Goal: Transaction & Acquisition: Book appointment/travel/reservation

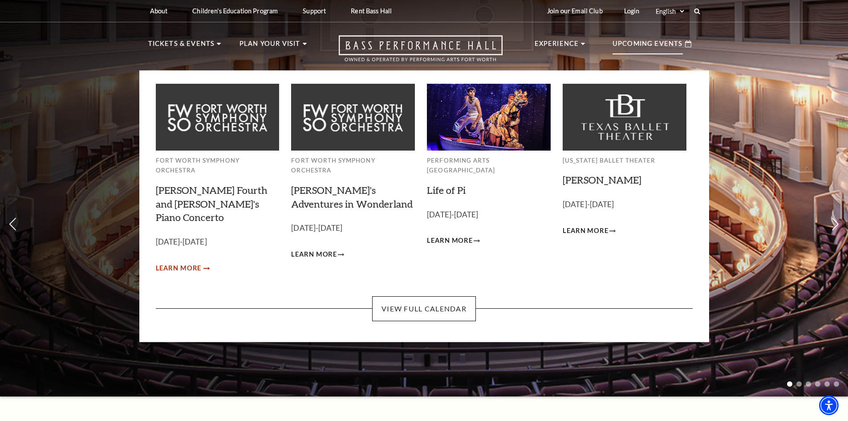
click at [187, 263] on span "Learn More" at bounding box center [179, 268] width 46 height 11
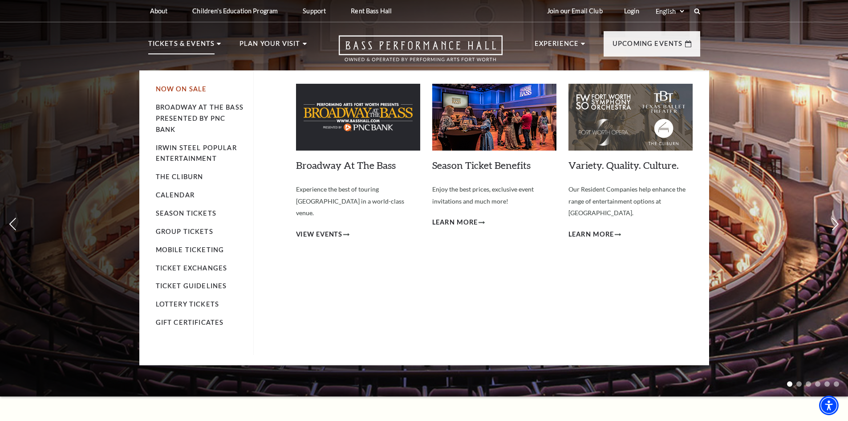
click at [181, 87] on link "Now On Sale" at bounding box center [181, 89] width 51 height 8
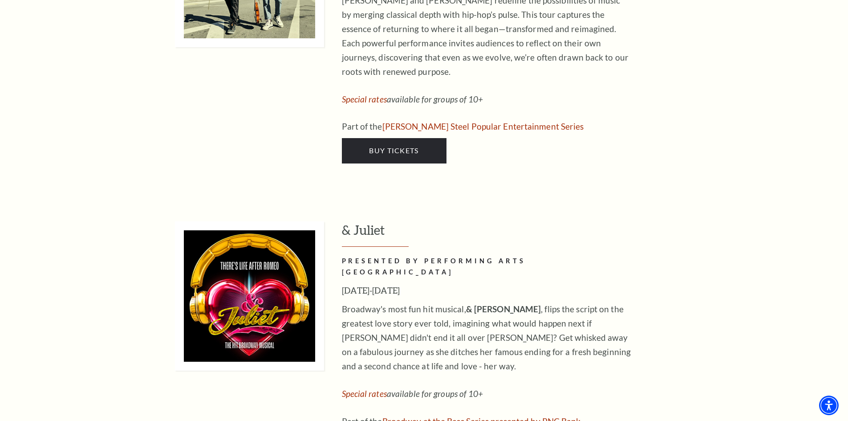
scroll to position [2983, 0]
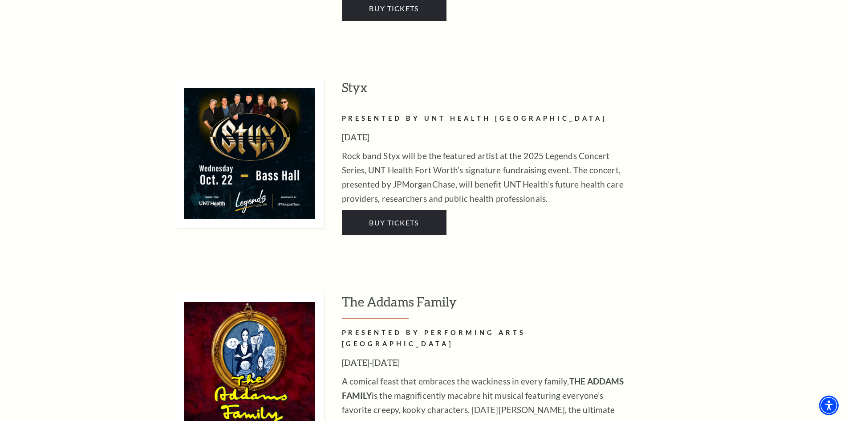
drag, startPoint x: 161, startPoint y: 230, endPoint x: 216, endPoint y: 22, distance: 215.7
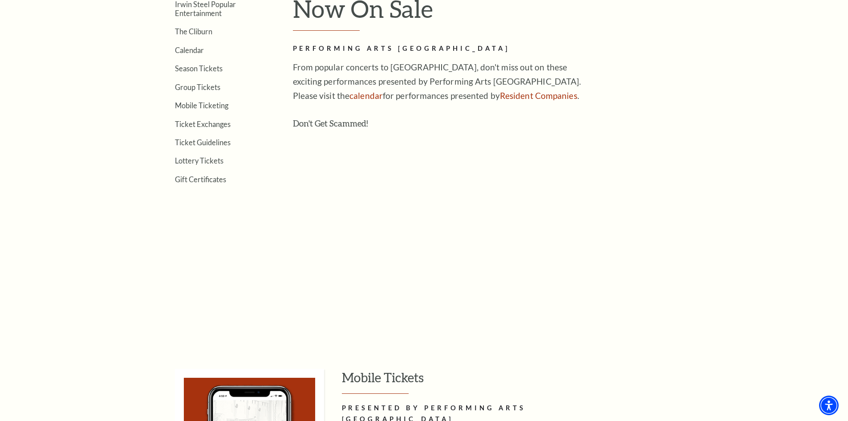
scroll to position [63, 0]
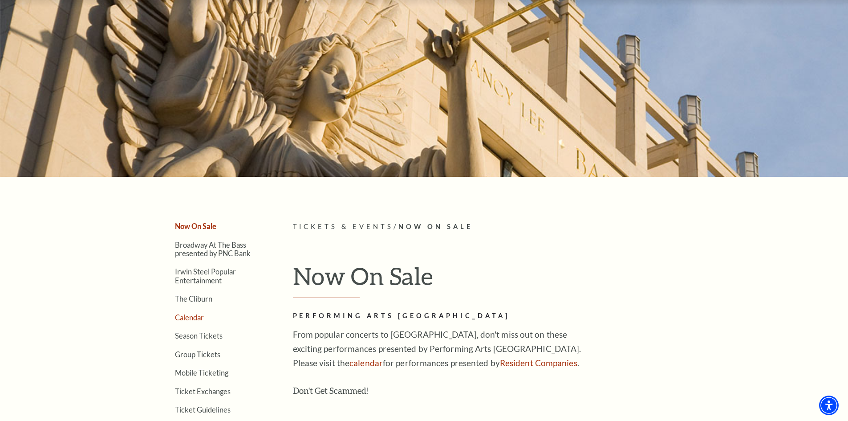
click at [195, 318] on link "Calendar" at bounding box center [189, 317] width 29 height 8
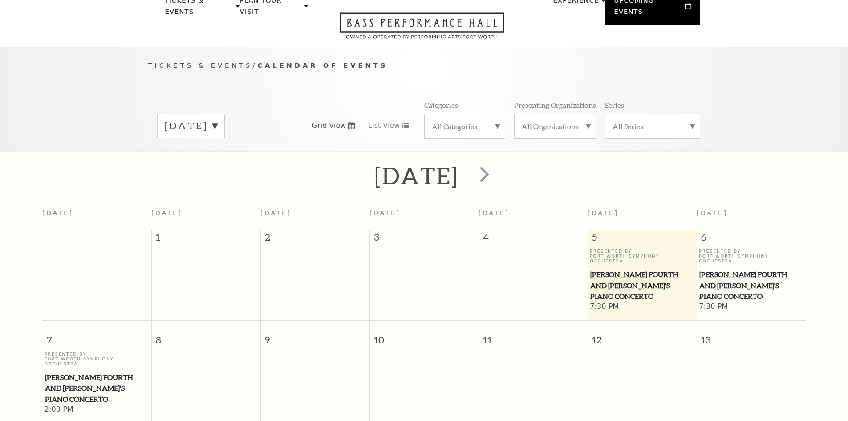
scroll to position [79, 0]
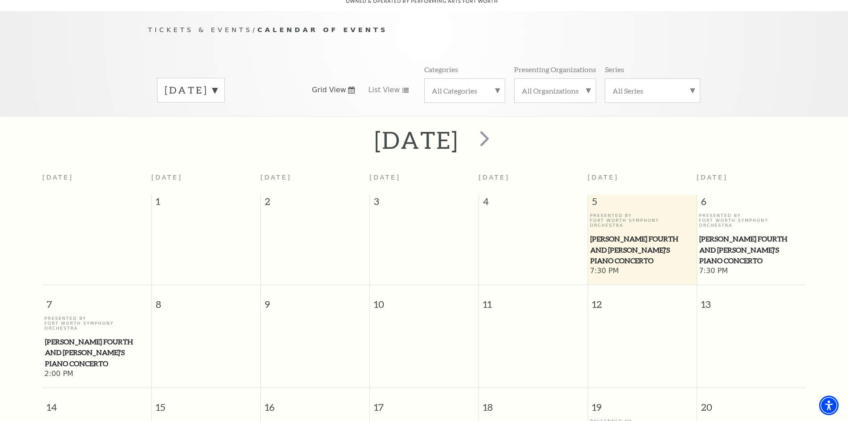
click at [727, 213] on p "Presented By Fort Worth Symphony Orchestra" at bounding box center [751, 220] width 105 height 15
click at [716, 233] on span "[PERSON_NAME] Fourth and [PERSON_NAME]'s Piano Concerto" at bounding box center [752, 249] width 104 height 33
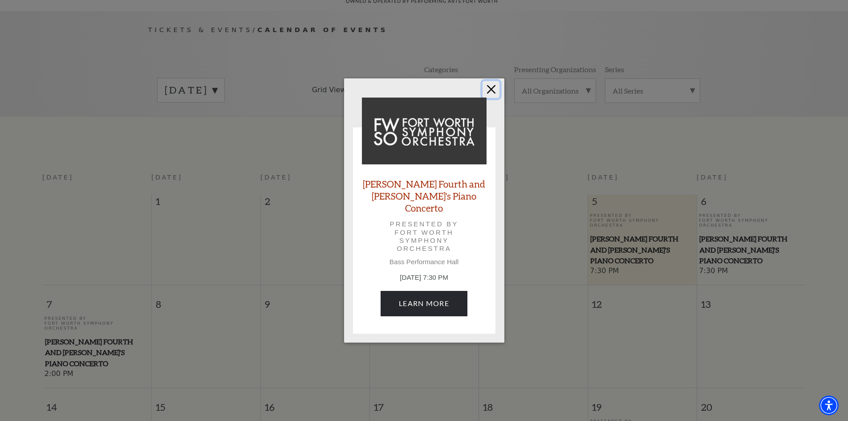
click at [490, 96] on button "Close" at bounding box center [491, 89] width 17 height 17
